Goal: Task Accomplishment & Management: Manage account settings

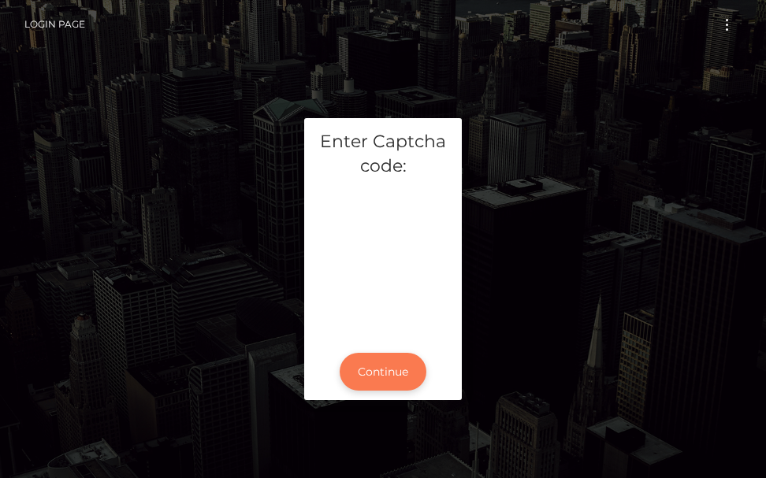
click at [388, 375] on button "Continue" at bounding box center [382, 372] width 87 height 39
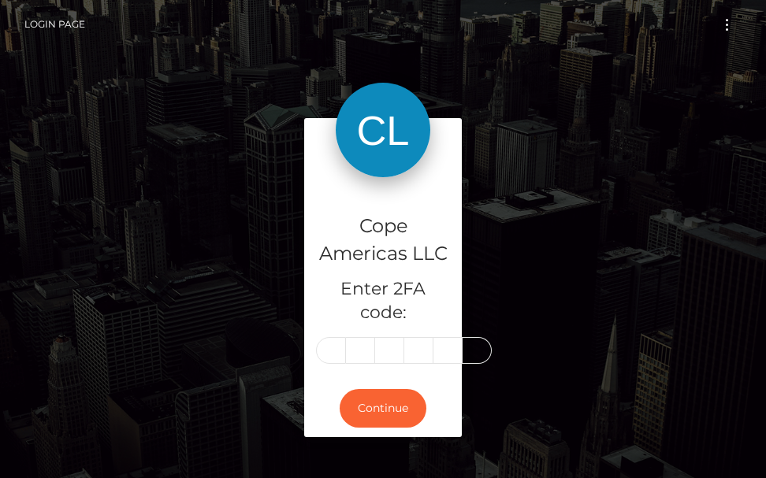
scroll to position [0, 2]
type input "5"
type input "8"
type input "7"
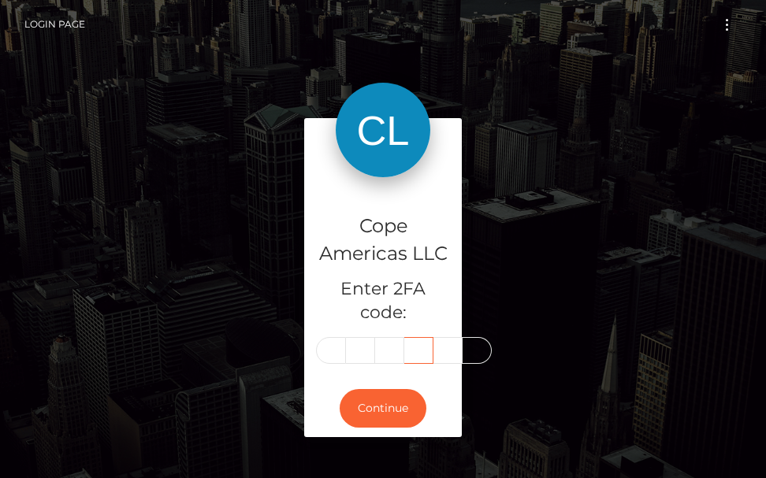
type input "5"
type input "0"
type input "2"
